Goal: Task Accomplishment & Management: Use online tool/utility

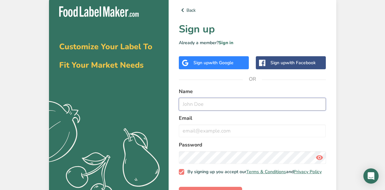
click at [207, 110] on input "text" at bounding box center [252, 104] width 147 height 13
type input "[PERSON_NAME]"
type input "[EMAIL_ADDRESS][DOMAIN_NAME]"
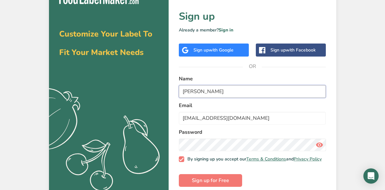
scroll to position [23, 0]
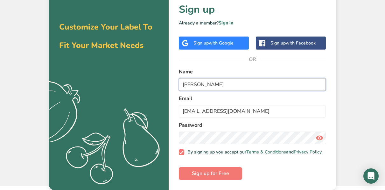
drag, startPoint x: 210, startPoint y: 82, endPoint x: 216, endPoint y: 84, distance: 6.7
click at [210, 82] on input "[PERSON_NAME]" at bounding box center [252, 84] width 147 height 13
click at [205, 80] on input "[PERSON_NAME]" at bounding box center [252, 84] width 147 height 13
click at [210, 79] on input "[PERSON_NAME]" at bounding box center [252, 84] width 147 height 13
type input "[PERSON_NAME]"
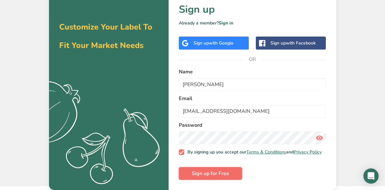
click at [226, 174] on span "Sign up for Free" at bounding box center [210, 174] width 37 height 8
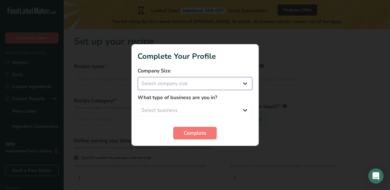
click at [174, 86] on select "Select company size Fewer than 10 Employees 10 to 50 Employees 51 to 500 Employ…" at bounding box center [195, 83] width 115 height 13
select select "1"
click at [138, 77] on select "Select company size Fewer than 10 Employees 10 to 50 Employees 51 to 500 Employ…" at bounding box center [195, 83] width 115 height 13
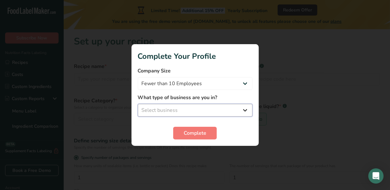
click at [174, 109] on select "Select business Packaged Food Manufacturer Restaurant & Cafe Bakery Meal Plans …" at bounding box center [195, 110] width 115 height 13
select select "8"
click at [138, 104] on select "Select business Packaged Food Manufacturer Restaurant & Cafe Bakery Meal Plans …" at bounding box center [195, 110] width 115 height 13
click at [187, 126] on form "Company Size Fewer than 10 Employees 10 to 50 Employees 51 to 500 Employees Ove…" at bounding box center [195, 103] width 115 height 73
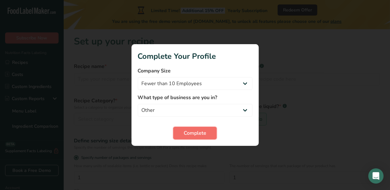
click at [188, 136] on span "Complete" at bounding box center [195, 134] width 23 height 8
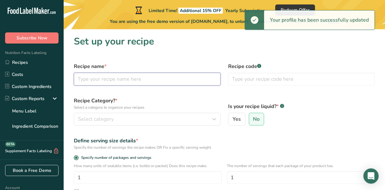
click at [130, 83] on input "text" at bounding box center [147, 79] width 147 height 13
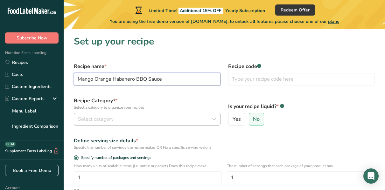
type input "Mango Orange Habanero BBQ Sauce"
click at [142, 120] on div "Select category" at bounding box center [145, 120] width 135 height 8
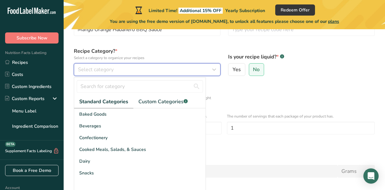
scroll to position [64, 0]
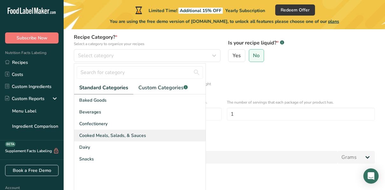
click at [128, 138] on span "Cooked Meals, Salads, & Sauces" at bounding box center [112, 135] width 67 height 7
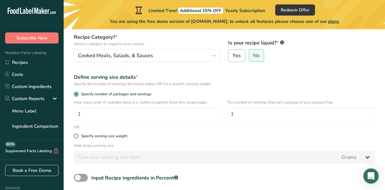
click at [241, 56] on label "Yes" at bounding box center [236, 55] width 17 height 13
click at [233, 56] on input "Yes" at bounding box center [231, 56] width 4 height 4
radio input "true"
radio input "false"
select select "22"
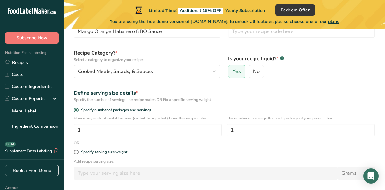
scroll to position [58, 0]
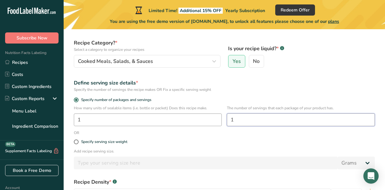
drag, startPoint x: 259, startPoint y: 118, endPoint x: 207, endPoint y: 120, distance: 52.2
click at [207, 120] on div "How many units of sealable items (i.e. bottle or packet) Does this recipe make.…" at bounding box center [224, 117] width 309 height 25
type input "32"
click at [181, 146] on div "Specify serving size weight" at bounding box center [224, 142] width 309 height 13
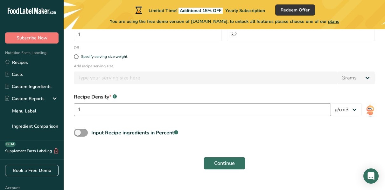
scroll to position [153, 0]
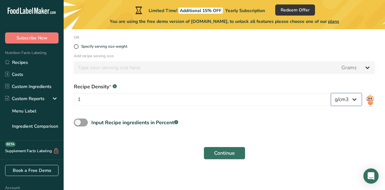
click at [350, 98] on select "lb/ft3 g/cm3" at bounding box center [346, 99] width 31 height 13
select select "23"
click at [331, 93] on select "lb/ft3 g/cm3" at bounding box center [346, 99] width 31 height 13
click at [312, 129] on div "Input Recipe ingredients in Percent .a-a{fill:#347362;}.b-a{fill:#fff;}" at bounding box center [224, 125] width 309 height 13
click at [82, 123] on span at bounding box center [81, 123] width 14 height 8
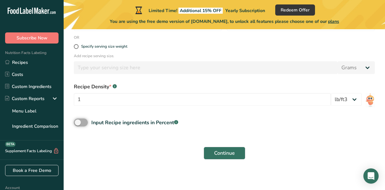
click at [78, 123] on input "Input Recipe ingredients in Percent .a-a{fill:#347362;}.b-a{fill:#fff;}" at bounding box center [76, 123] width 4 height 4
checkbox input "true"
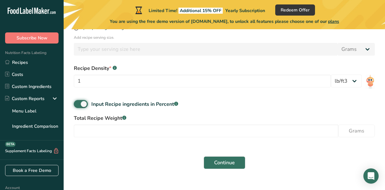
scroll to position [181, 0]
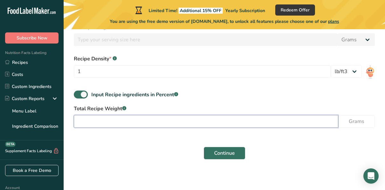
click at [134, 121] on input "number" at bounding box center [206, 121] width 264 height 13
type input "1"
click at [131, 125] on input "1" at bounding box center [206, 121] width 264 height 13
drag, startPoint x: 124, startPoint y: 124, endPoint x: 67, endPoint y: 123, distance: 57.3
click at [67, 123] on section "Set up your recipe Recipe name * Mango Orange Habanero BBQ Sauce Recipe code .a…" at bounding box center [224, 9] width 321 height 322
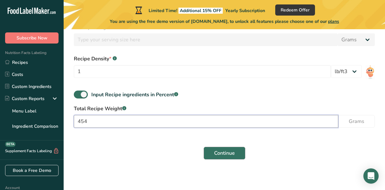
type input "454"
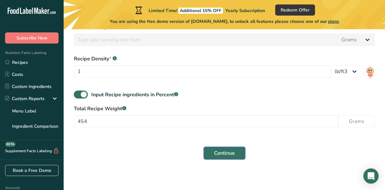
click at [212, 155] on button "Continue" at bounding box center [225, 153] width 42 height 13
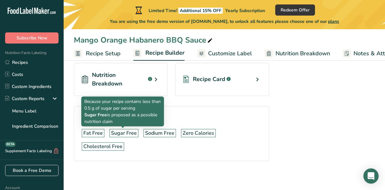
scroll to position [204, 0]
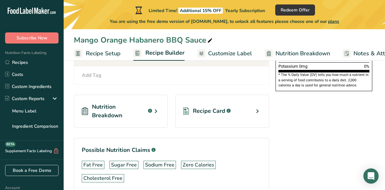
click at [158, 114] on icon at bounding box center [156, 111] width 8 height 11
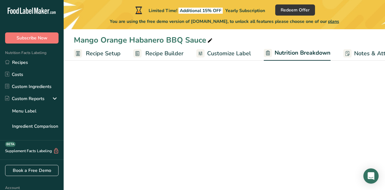
select select "Calories"
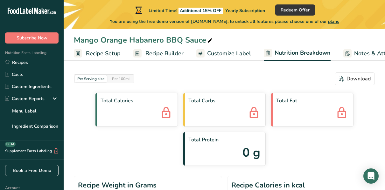
click at [99, 52] on span "Recipe Setup" at bounding box center [103, 53] width 35 height 9
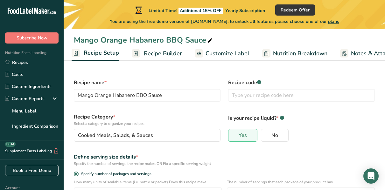
click at [162, 53] on span "Recipe Builder" at bounding box center [163, 53] width 38 height 9
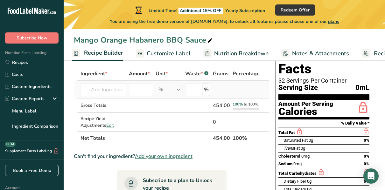
scroll to position [32, 0]
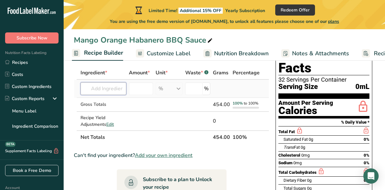
click at [107, 94] on input "text" at bounding box center [104, 88] width 46 height 13
type input "Hunts 100% Natural Tomato Ketchup"
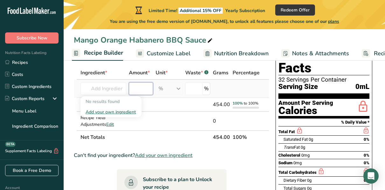
click at [143, 86] on input "number" at bounding box center [141, 88] width 24 height 13
type input "1"
click at [170, 89] on div "% Weight Units g kg mg See more Volume Units l Volume units require a density c…" at bounding box center [169, 88] width 27 height 13
click at [138, 88] on input "1" at bounding box center [141, 88] width 24 height 13
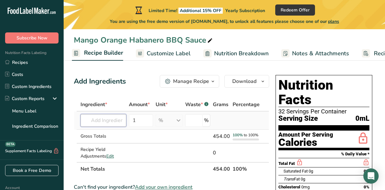
click at [105, 120] on input "text" at bounding box center [104, 120] width 46 height 13
type input "t"
type input "Ketchup"
click at [119, 110] on div "Add your own ingredient" at bounding box center [111, 109] width 51 height 7
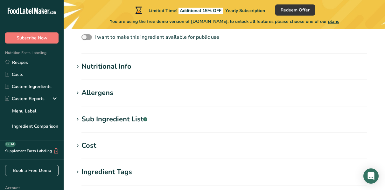
scroll to position [218, 0]
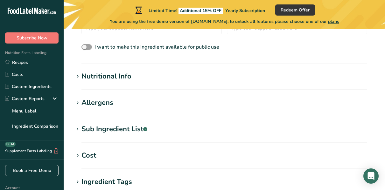
click at [111, 98] on div "Allergens" at bounding box center [97, 103] width 32 height 11
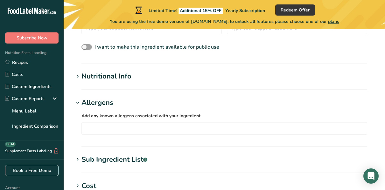
click at [112, 98] on div "Allergens" at bounding box center [97, 103] width 32 height 11
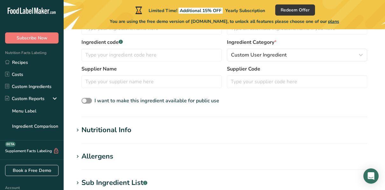
scroll to position [154, 0]
